Goal: Check status: Check status

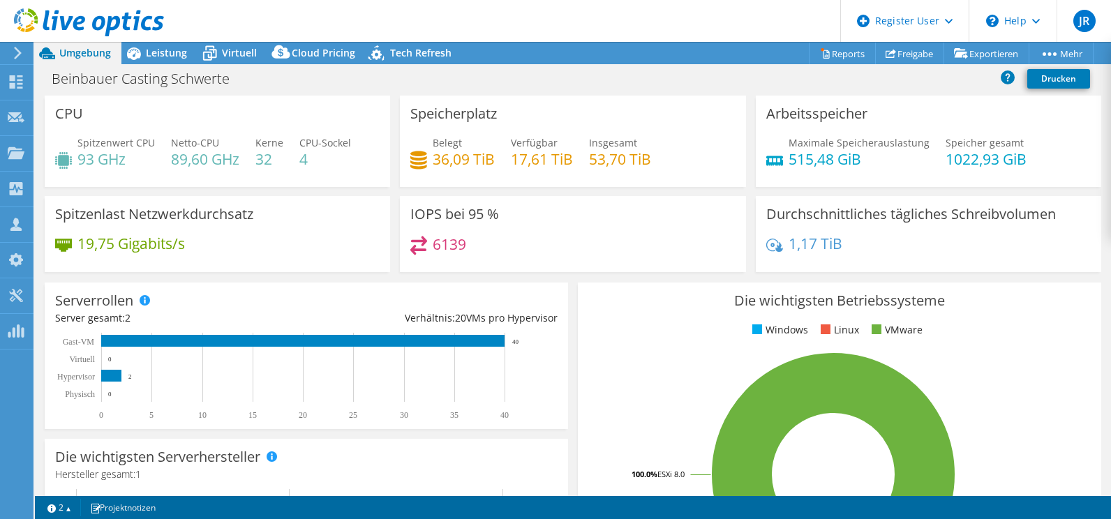
select select "USD"
click at [52, 22] on icon at bounding box center [89, 22] width 150 height 29
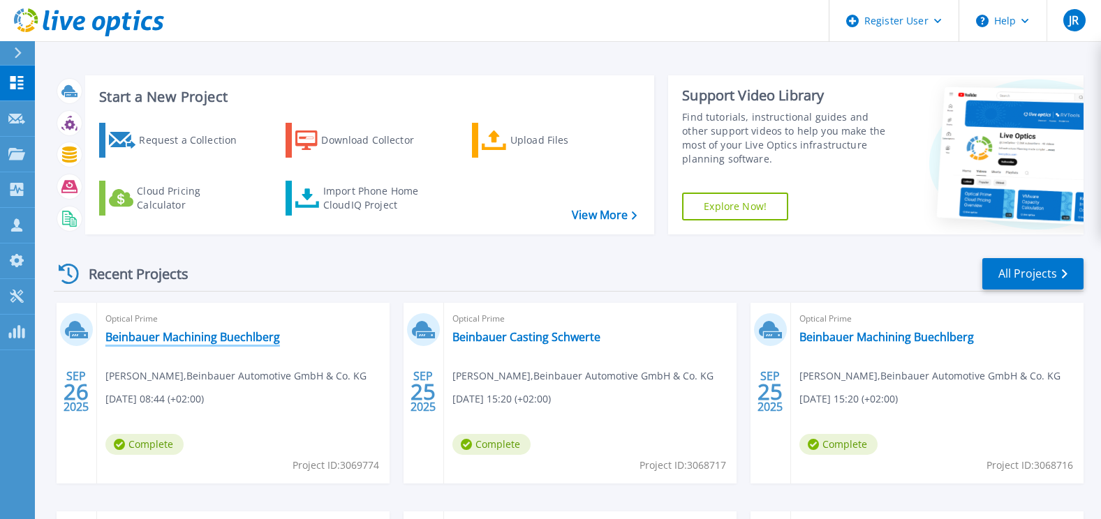
click at [150, 332] on link "Beinbauer Machining Buechlberg" at bounding box center [192, 337] width 175 height 14
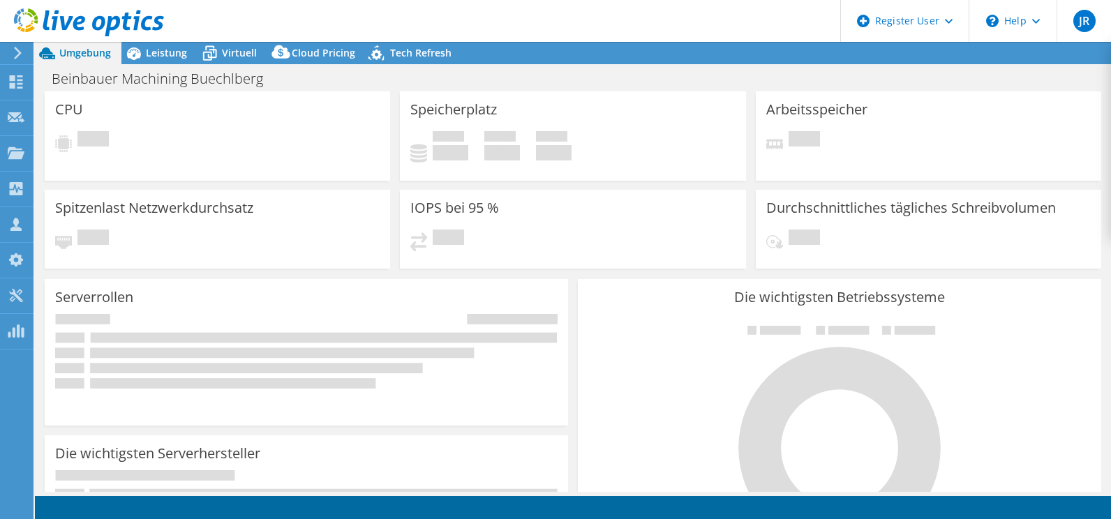
select select "USD"
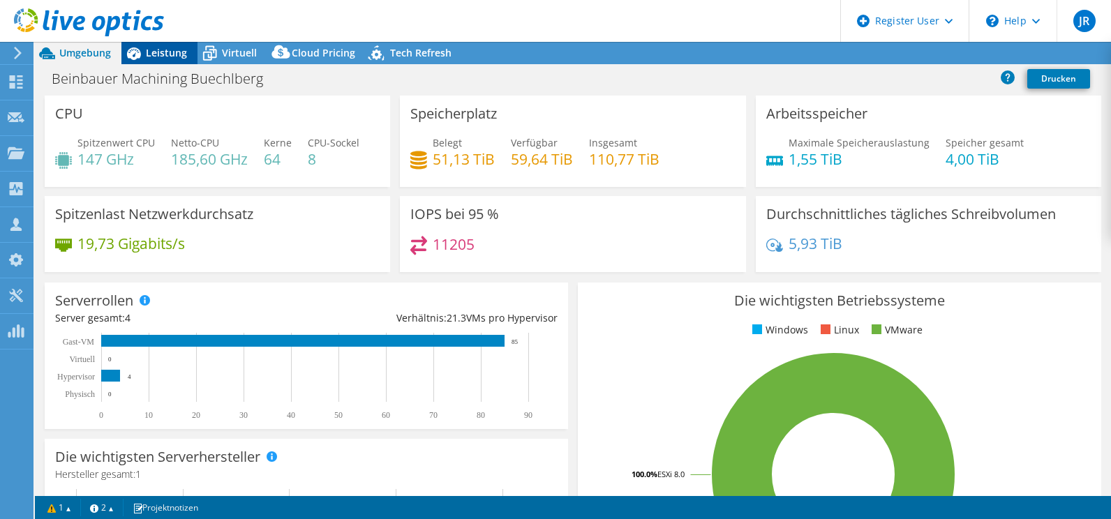
click at [153, 62] on div "Leistung" at bounding box center [159, 53] width 76 height 22
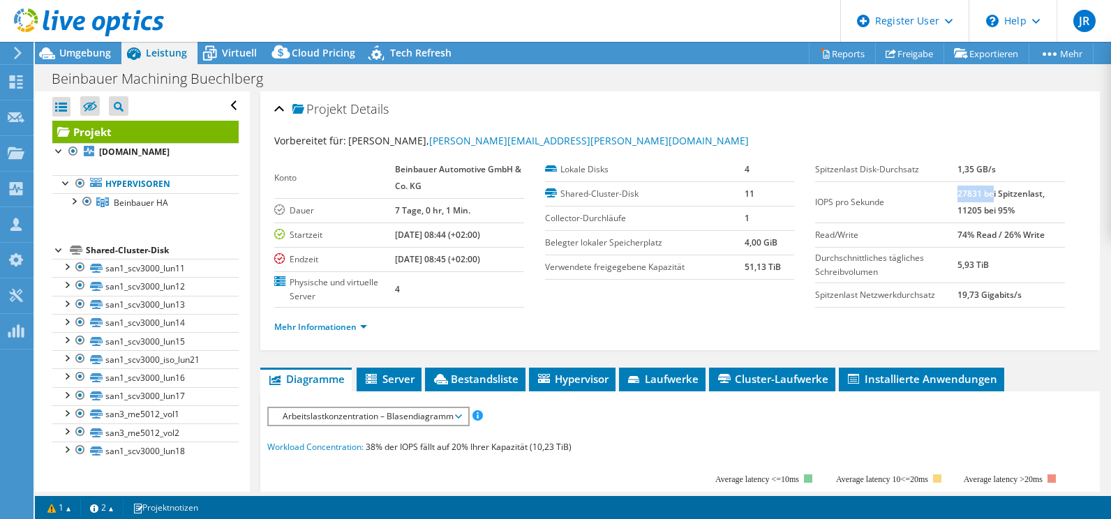
drag, startPoint x: 951, startPoint y: 193, endPoint x: 984, endPoint y: 201, distance: 33.7
click at [984, 201] on td "27831 bei Spitzenlast, 11205 bei 95%" at bounding box center [1012, 202] width 108 height 41
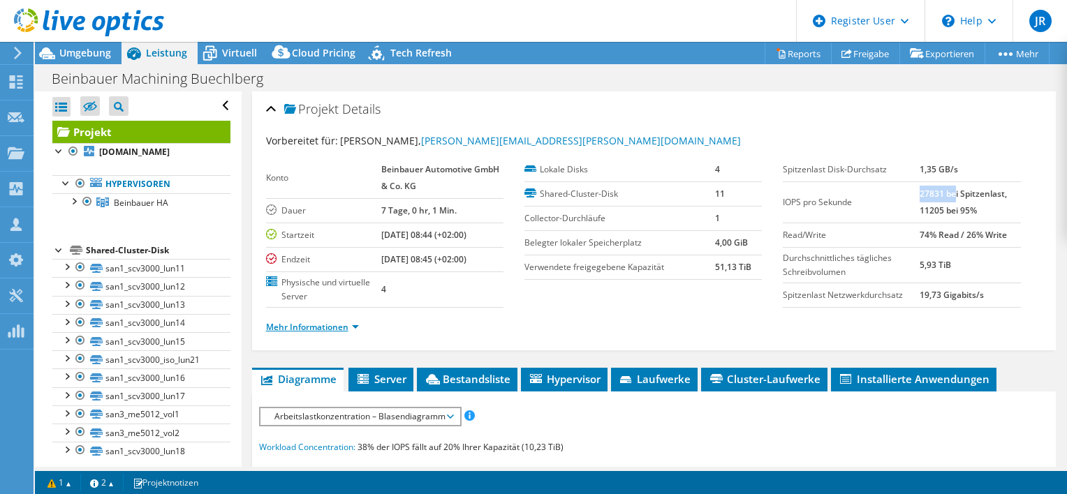
click at [330, 324] on link "Mehr Informationen" at bounding box center [312, 327] width 93 height 12
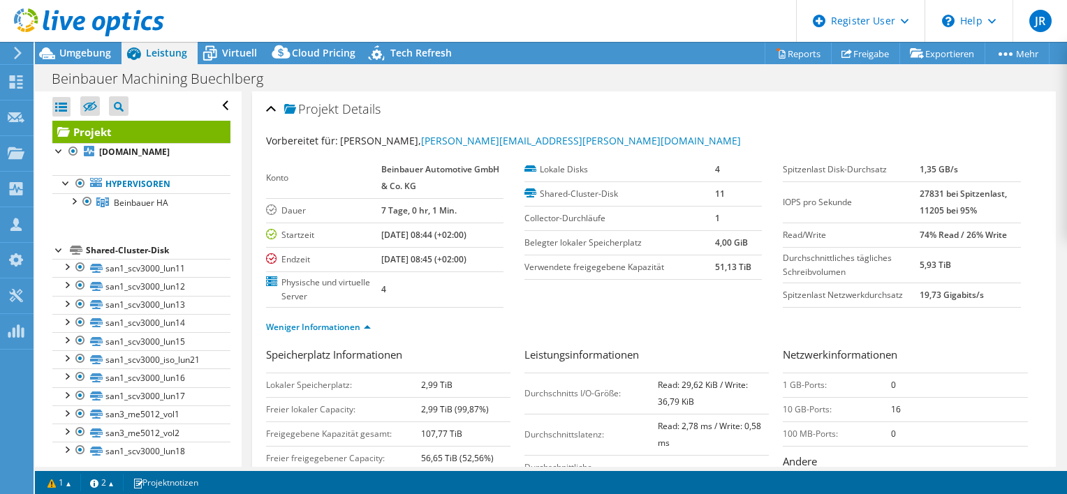
click at [932, 215] on td "27831 bei Spitzenlast, 11205 bei 95%" at bounding box center [969, 202] width 101 height 41
